Goal: Check status: Check status

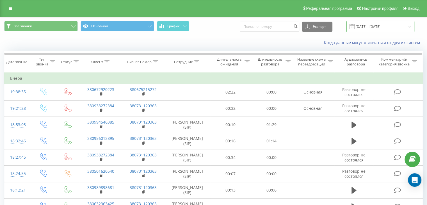
click at [360, 25] on input "[DATE] - [DATE]" at bounding box center [381, 26] width 68 height 11
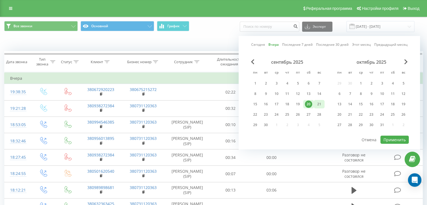
click at [316, 106] on div "21" at bounding box center [319, 104] width 7 height 7
click at [394, 141] on button "Применить" at bounding box center [395, 140] width 28 height 8
type input "[DATE] - [DATE]"
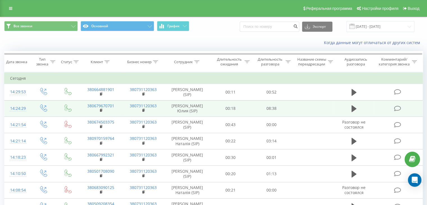
drag, startPoint x: 354, startPoint y: 116, endPoint x: 341, endPoint y: 121, distance: 13.5
click at [354, 112] on icon at bounding box center [354, 108] width 5 height 7
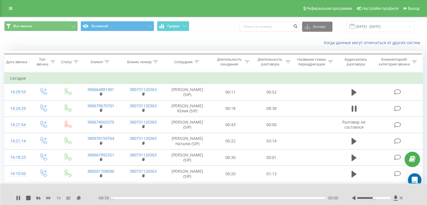
click at [47, 197] on icon at bounding box center [48, 197] width 4 height 3
click at [47, 197] on icon at bounding box center [48, 198] width 4 height 4
click at [48, 197] on icon at bounding box center [48, 197] width 4 height 3
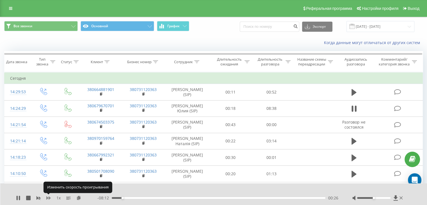
click at [48, 197] on icon at bounding box center [48, 197] width 4 height 3
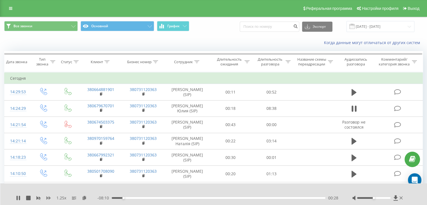
click at [48, 198] on icon at bounding box center [48, 197] width 4 height 3
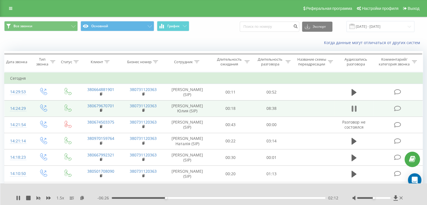
click at [353, 112] on icon at bounding box center [353, 109] width 2 height 6
